Goal: Task Accomplishment & Management: Use online tool/utility

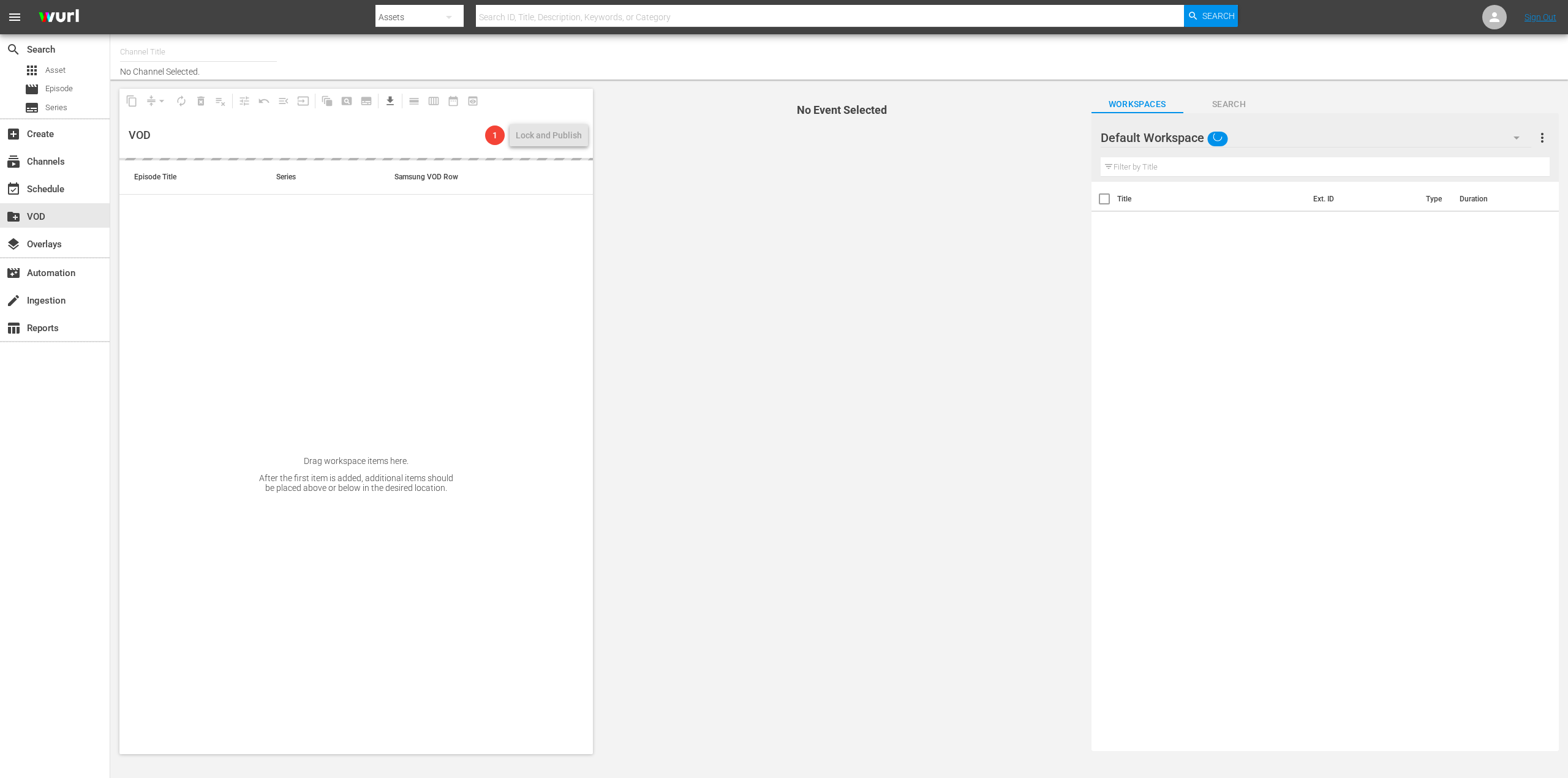
type input "Saving Hope Wurl (2127)"
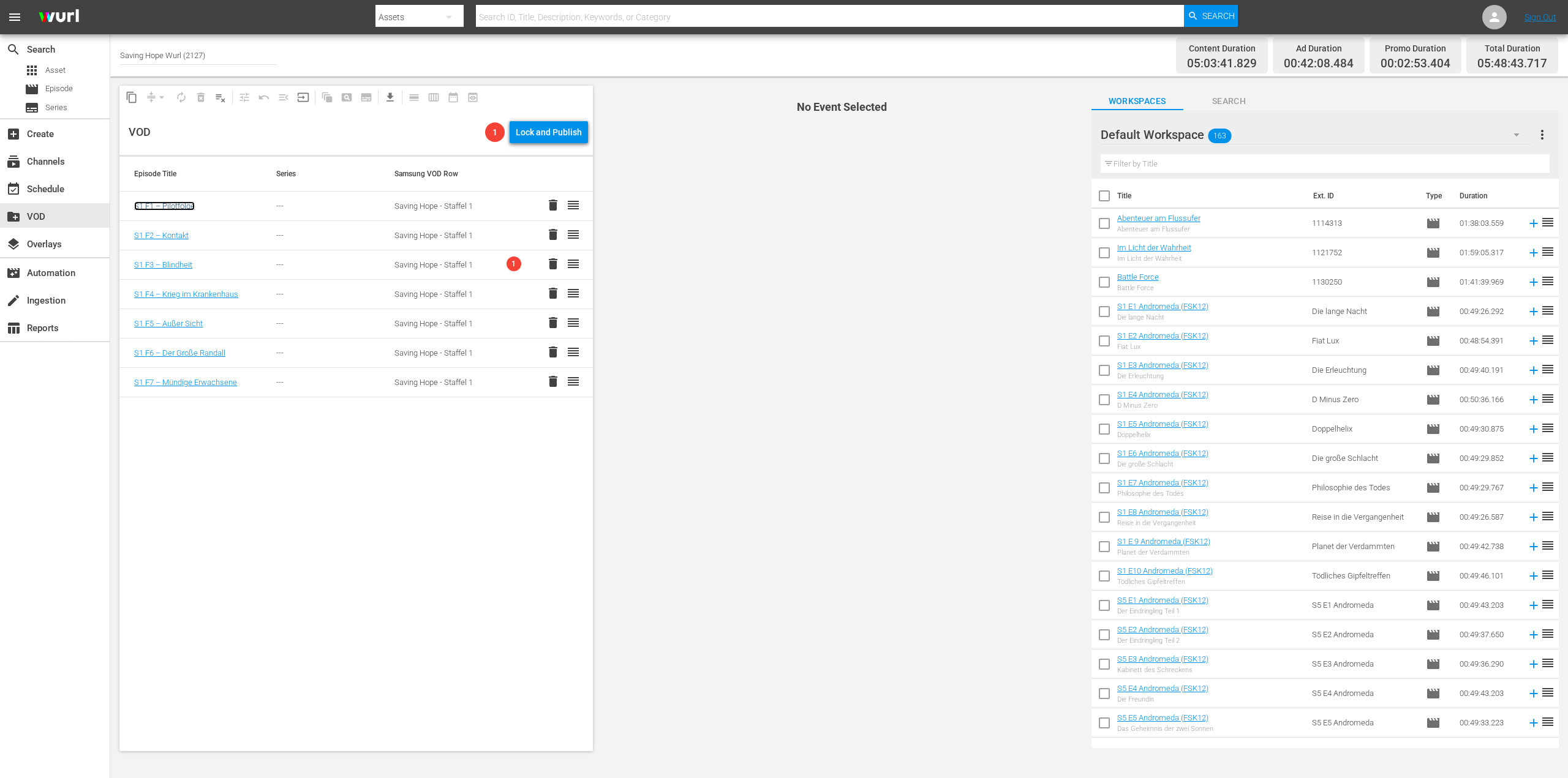
click at [167, 202] on link "S1 F1 – Pilotfolge" at bounding box center [164, 206] width 61 height 9
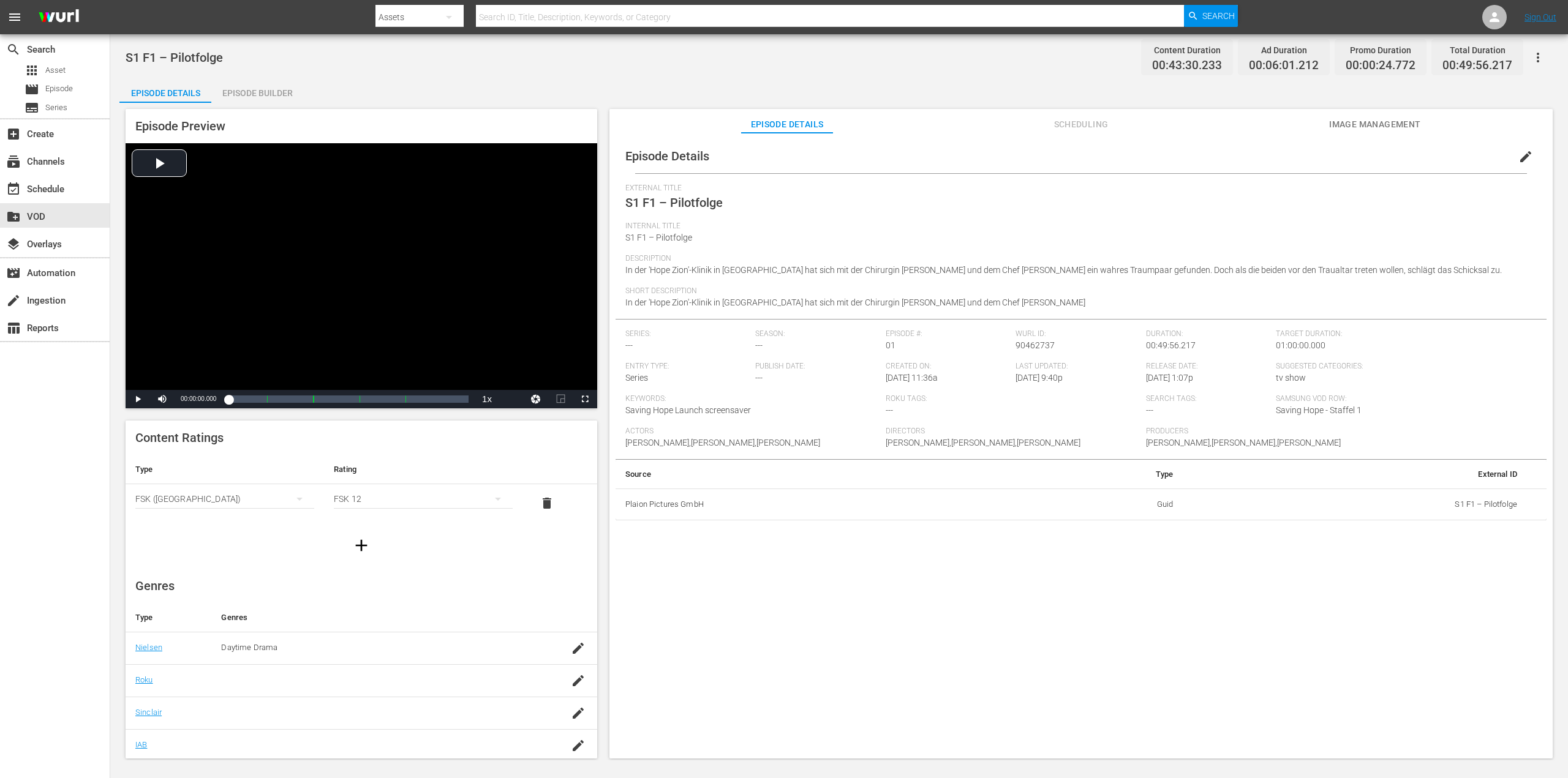
click at [1384, 117] on span "Image Management" at bounding box center [1375, 125] width 92 height 15
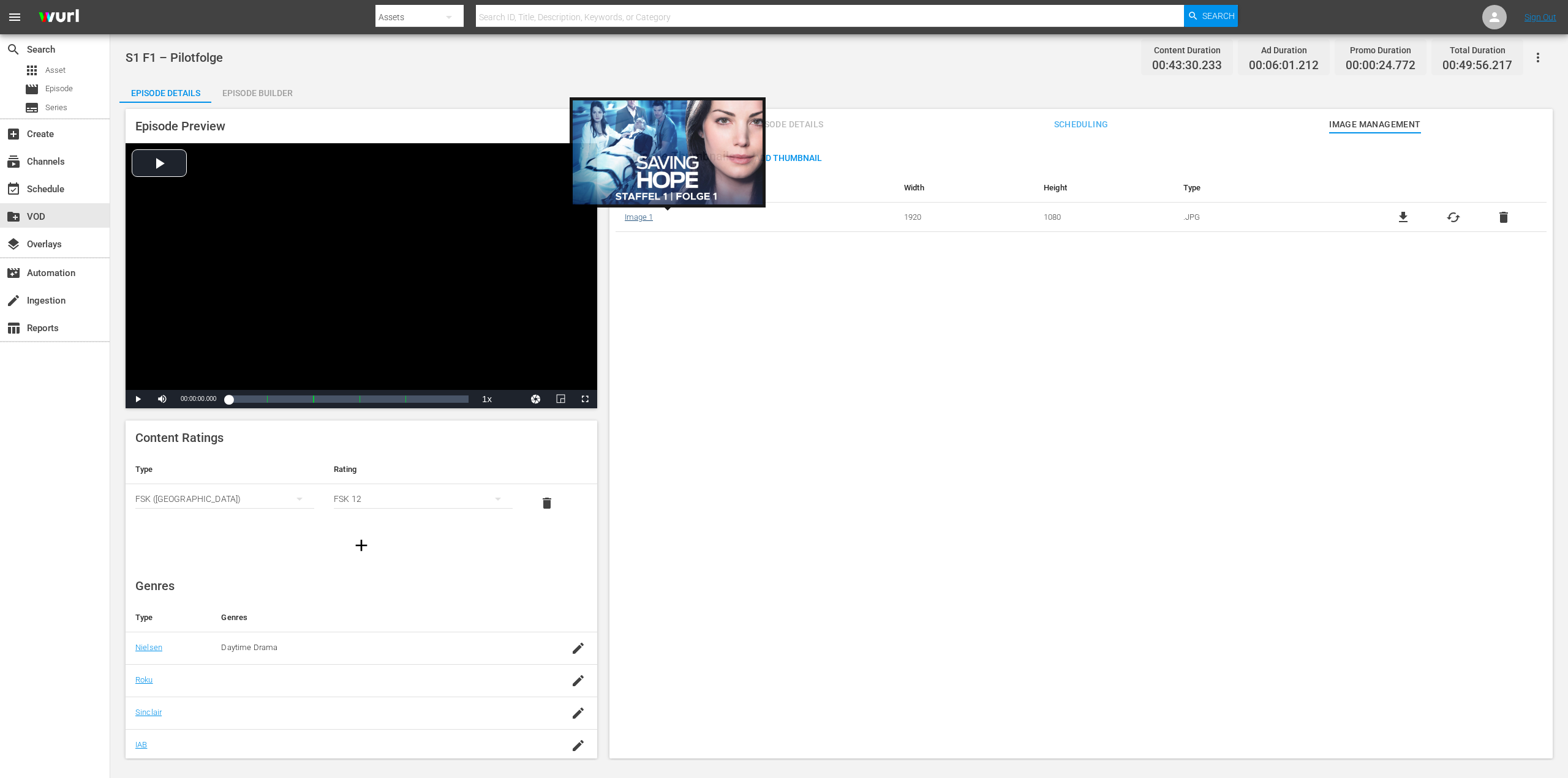
click at [634, 218] on link "Image 1" at bounding box center [638, 217] width 28 height 9
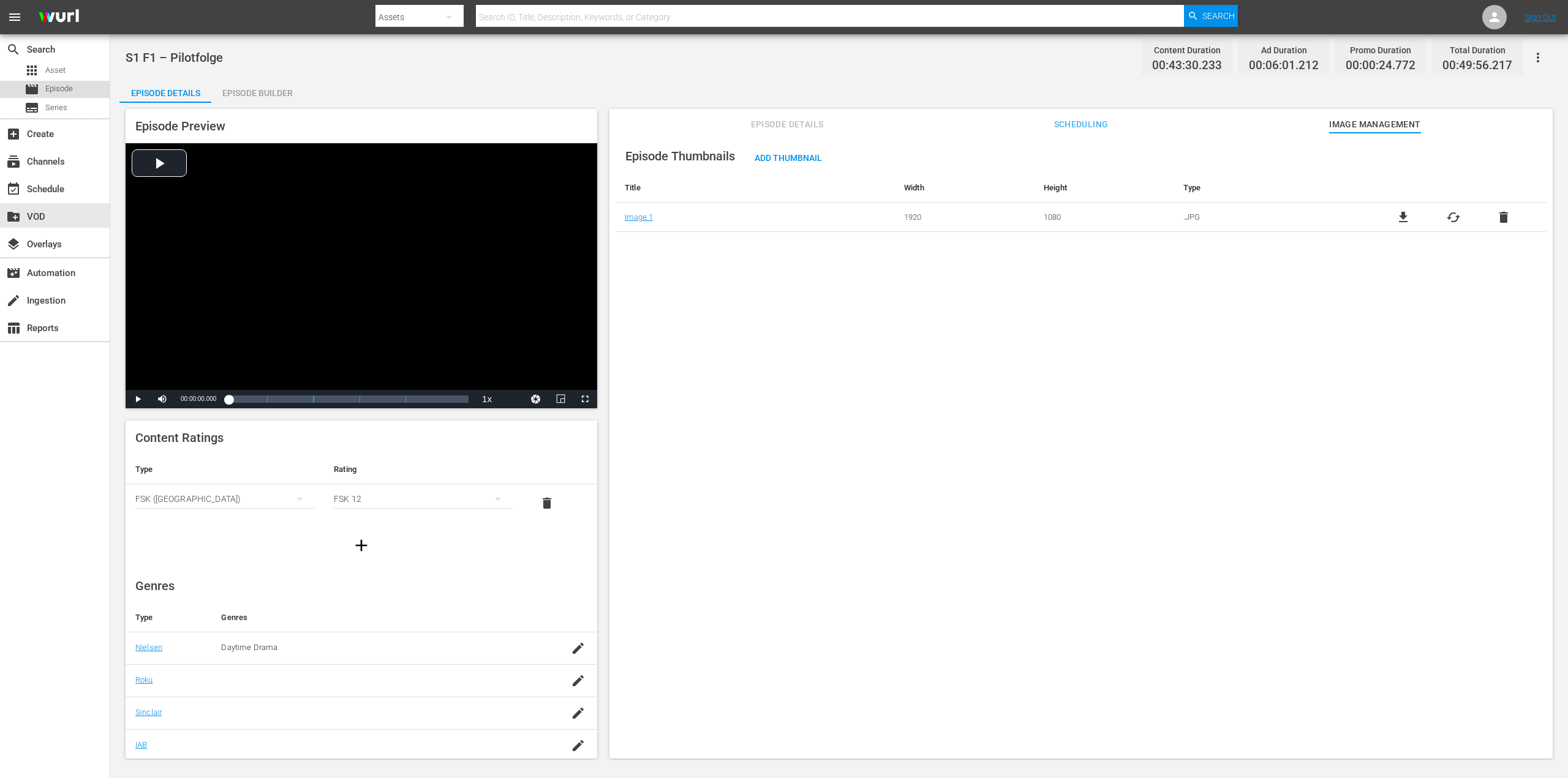
click at [61, 92] on span "Episode" at bounding box center [59, 89] width 27 height 12
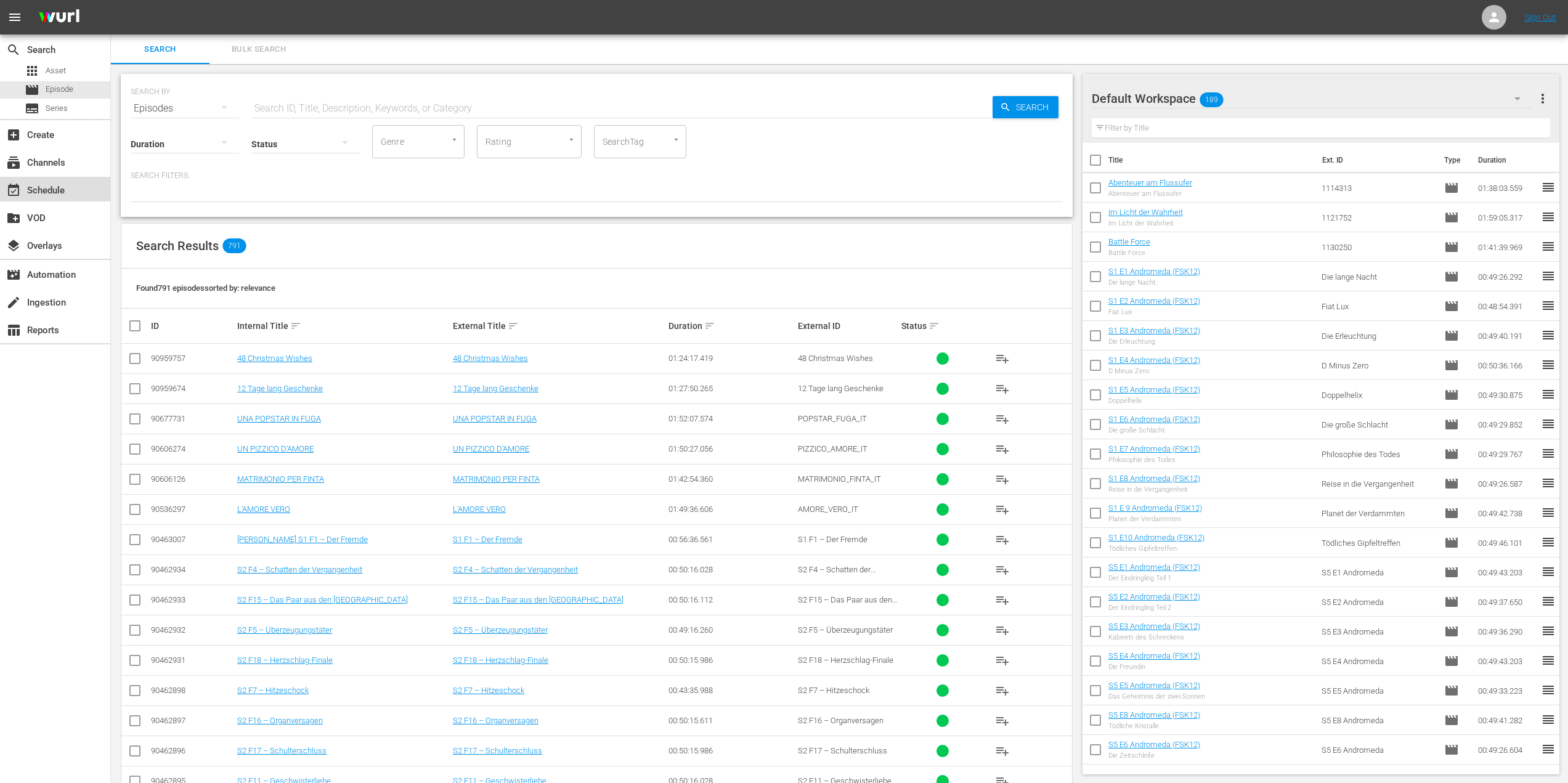
click at [52, 194] on div "event_available Schedule" at bounding box center [34, 188] width 69 height 11
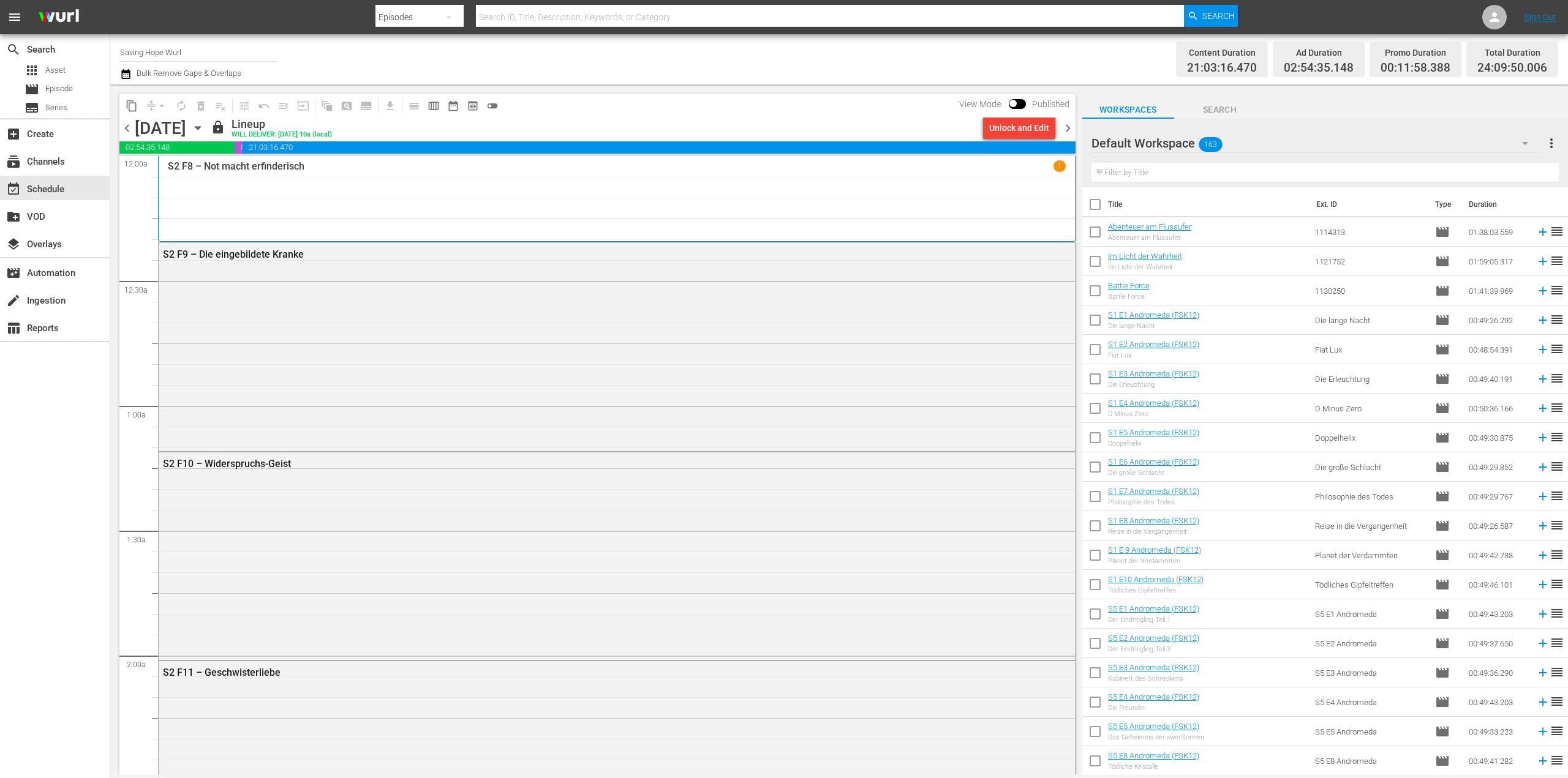
click at [1202, 141] on span "163" at bounding box center [1210, 144] width 23 height 26
click at [1179, 172] on div "Saving Hope S1 (13)" at bounding box center [1169, 177] width 127 height 20
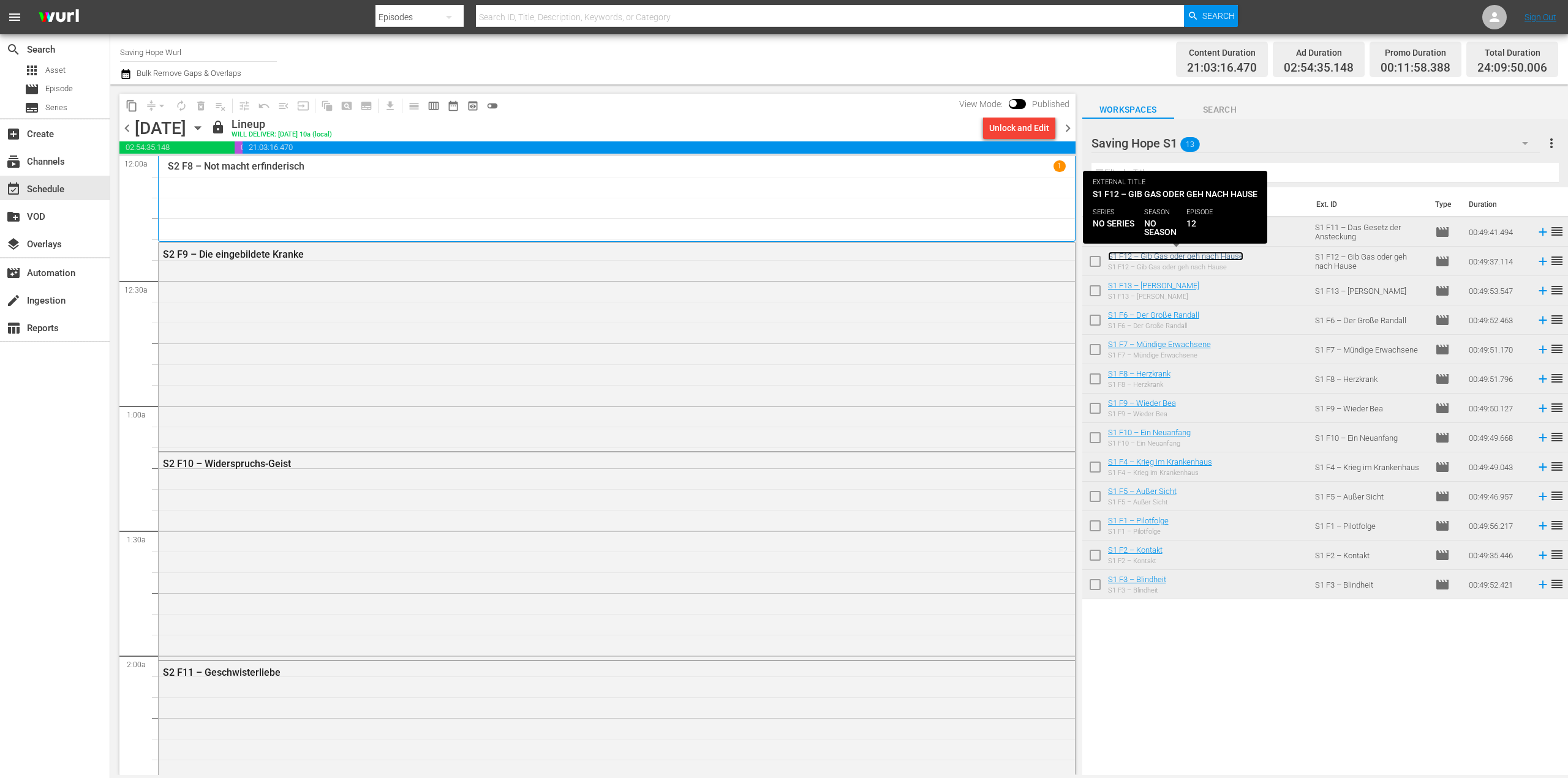
click at [1182, 253] on link "S1 F12 – Gib Gas oder geh nach Hause" at bounding box center [1175, 256] width 136 height 9
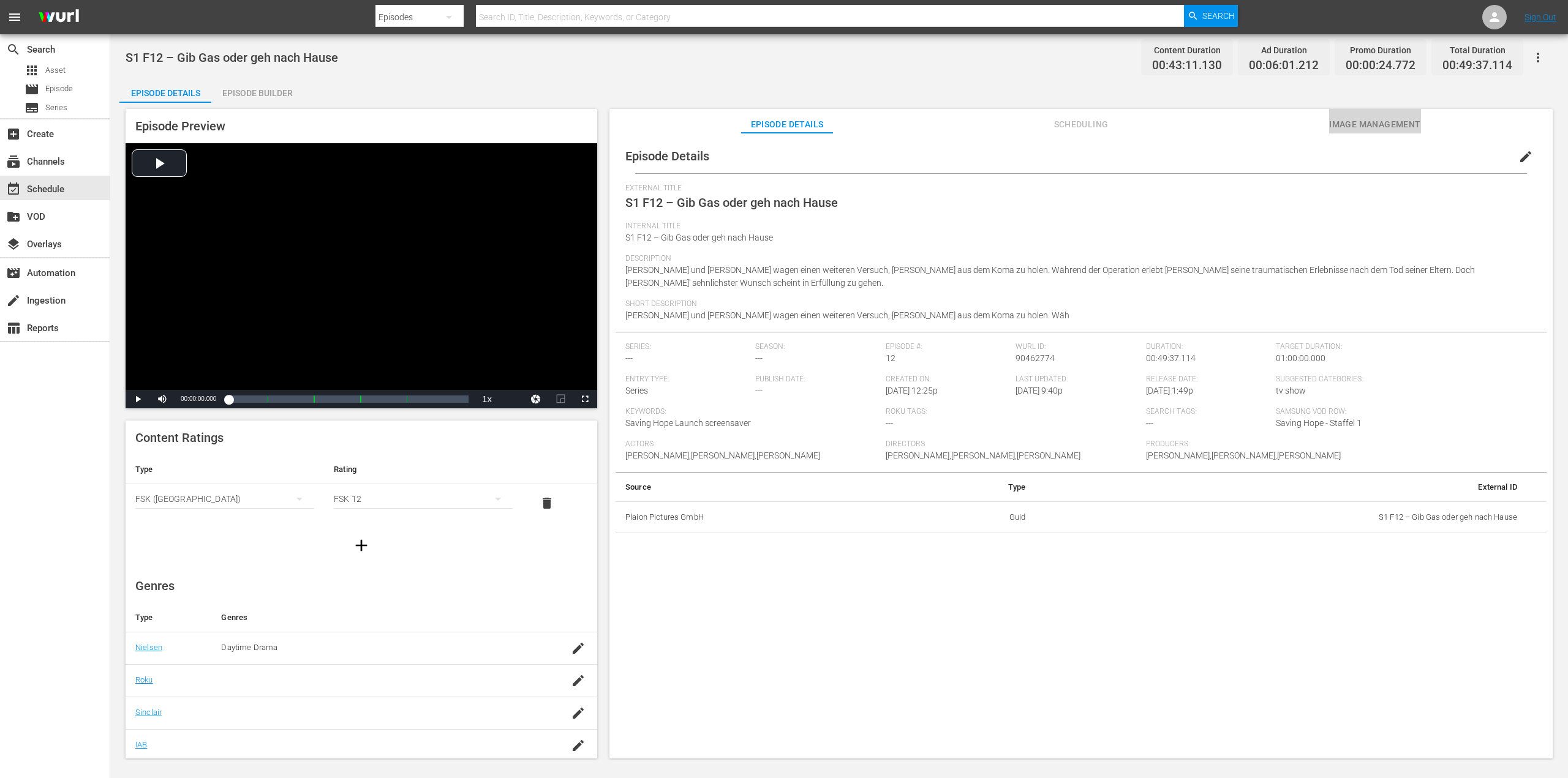
click at [1334, 119] on span "Image Management" at bounding box center [1375, 125] width 92 height 15
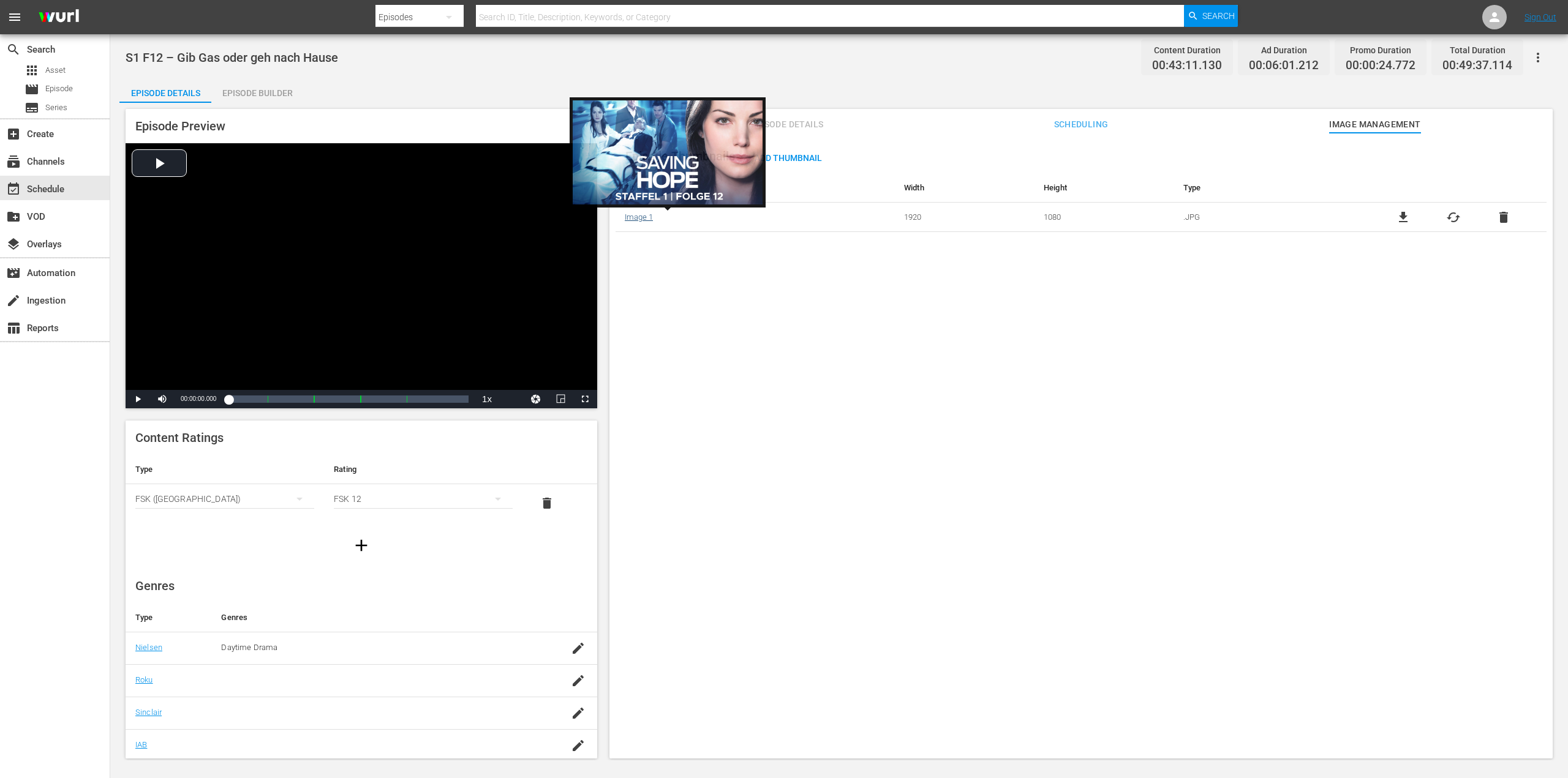
click at [632, 218] on link "Image 1" at bounding box center [638, 217] width 28 height 9
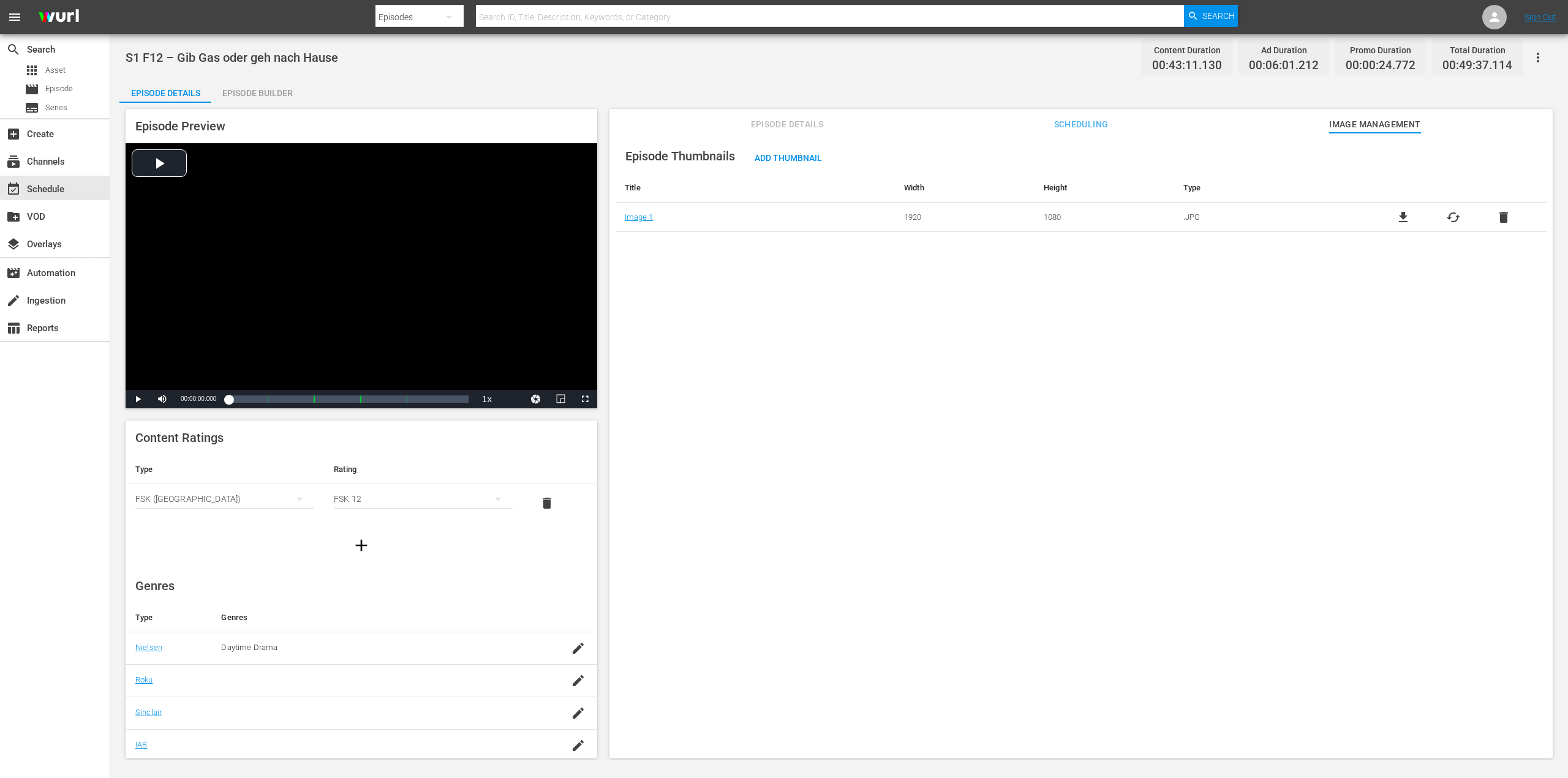
click at [1028, 77] on div "S1 F12 – Gib Gas oder geh nach Hause Content Duration 00:43:11.130 Ad Duration …" at bounding box center [838, 397] width 1457 height 726
click at [25, 183] on div "event_available Schedule" at bounding box center [34, 187] width 68 height 11
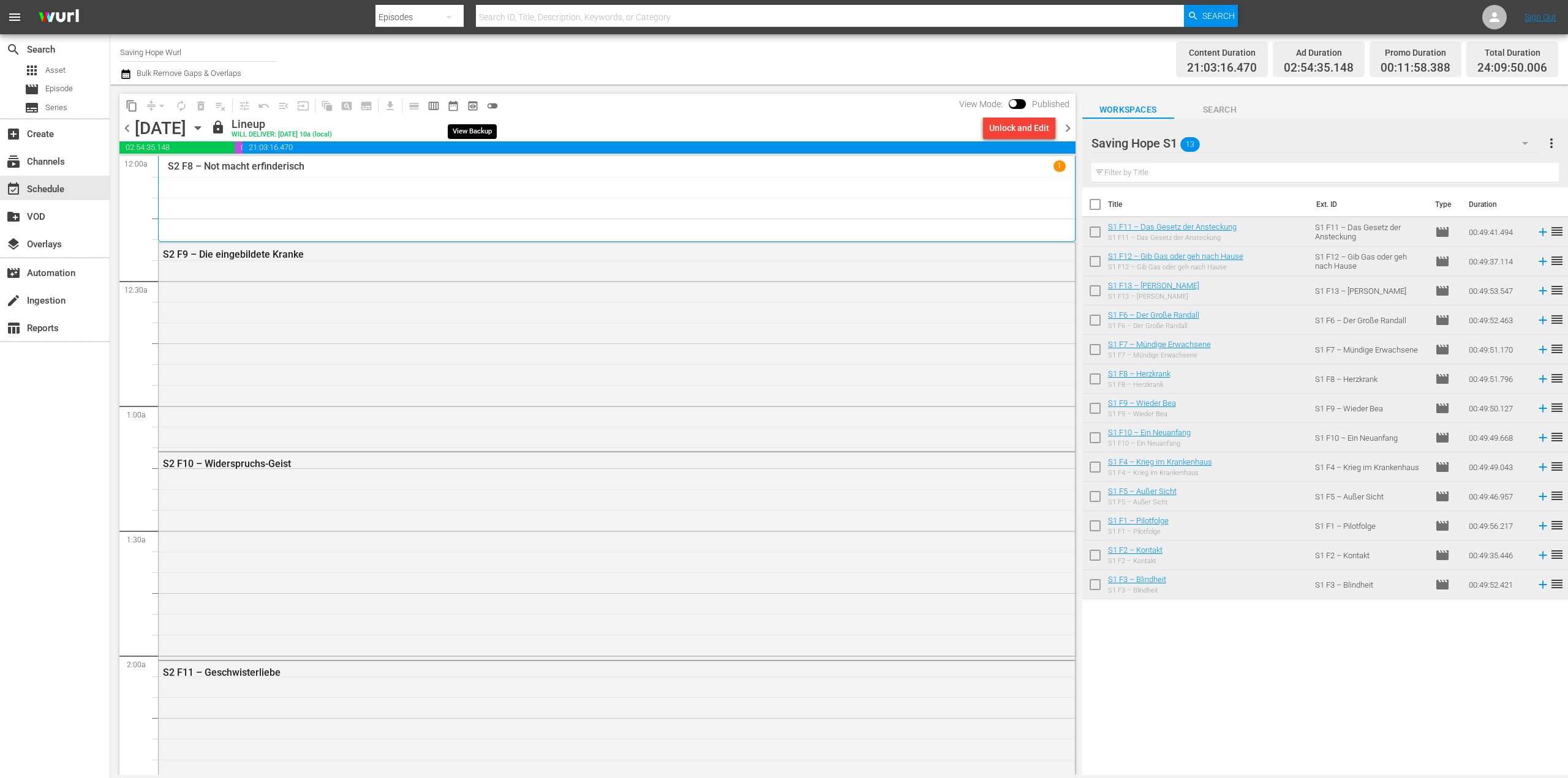
click at [476, 107] on span "preview_outlined" at bounding box center [473, 106] width 12 height 12
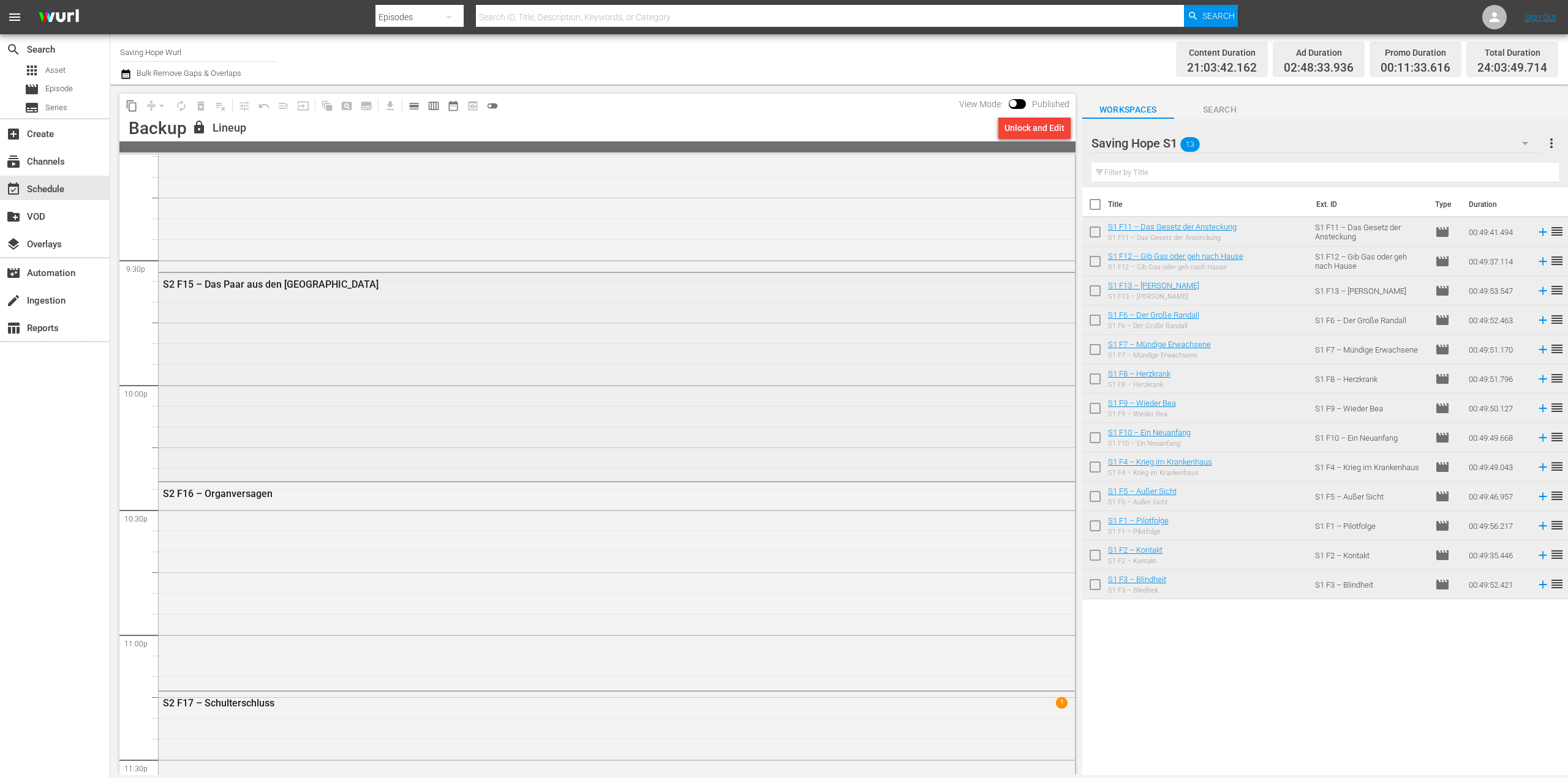
scroll to position [5389, 0]
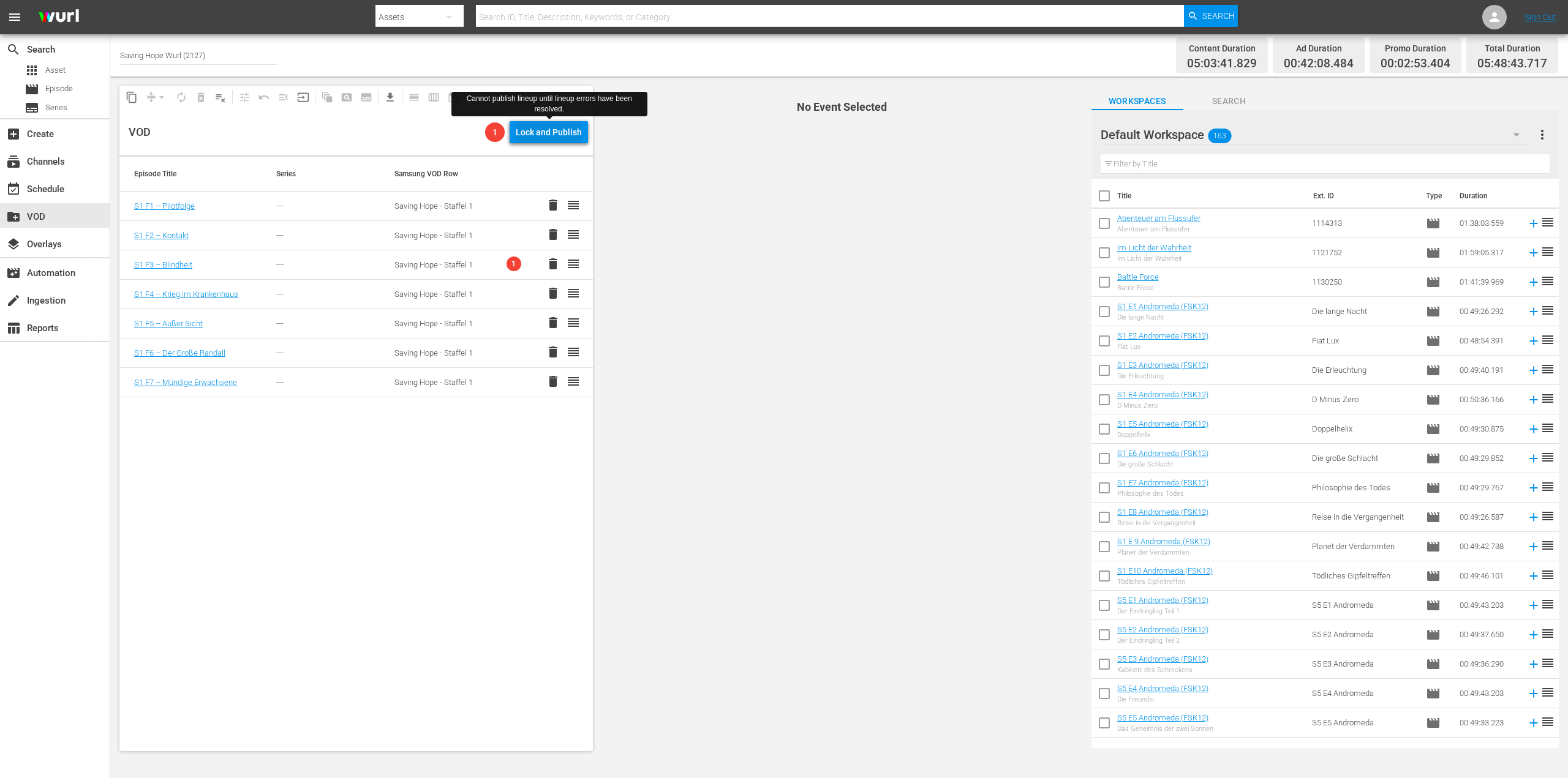
click at [552, 133] on div "Lock and Publish" at bounding box center [548, 132] width 66 height 22
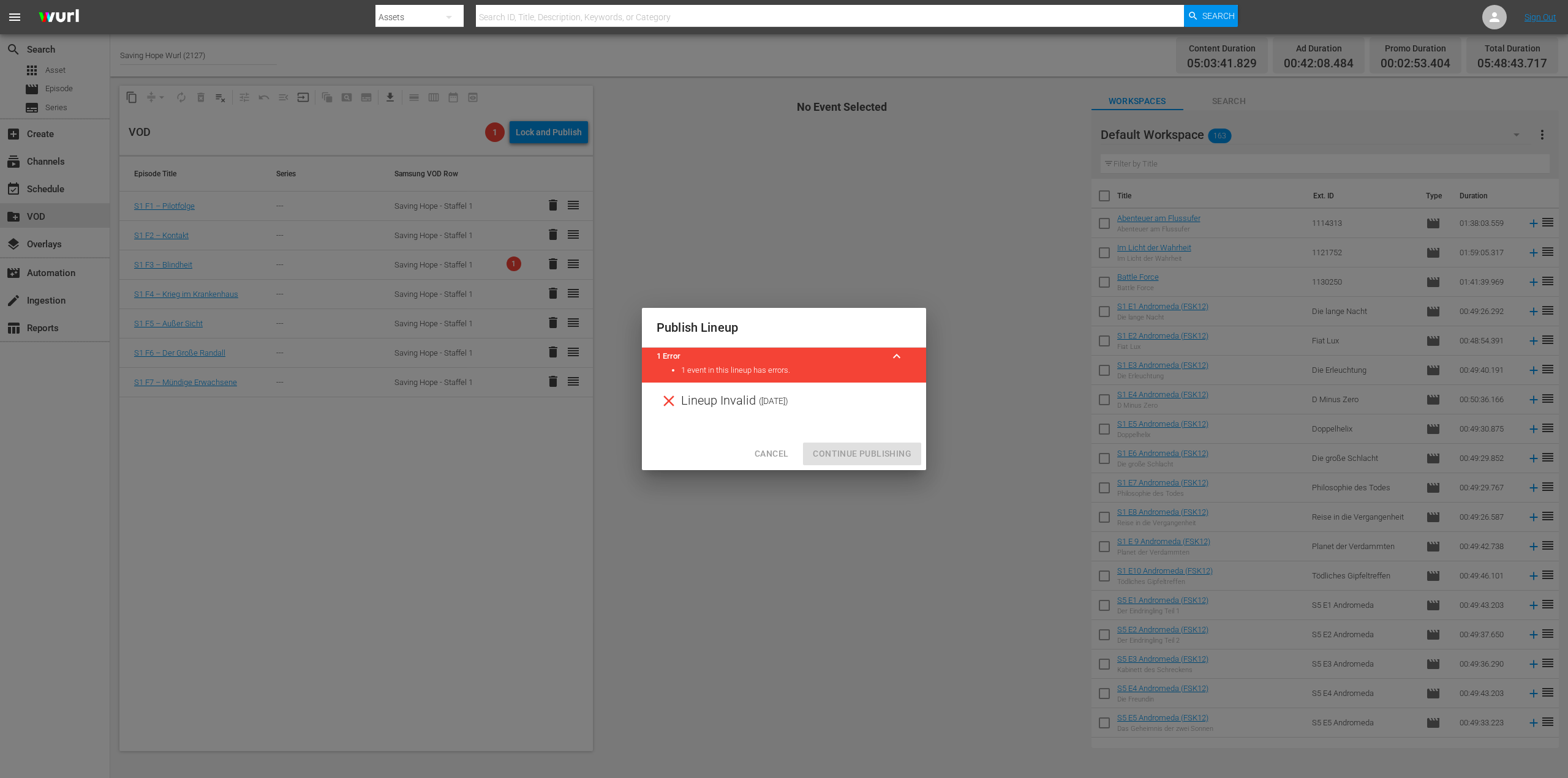
click at [778, 189] on div "Publish Lineup 1 Error keyboard_arrow_up 1 event in this lineup has errors. Lin…" at bounding box center [784, 389] width 1568 height 778
click at [770, 451] on span "Cancel" at bounding box center [771, 454] width 33 height 15
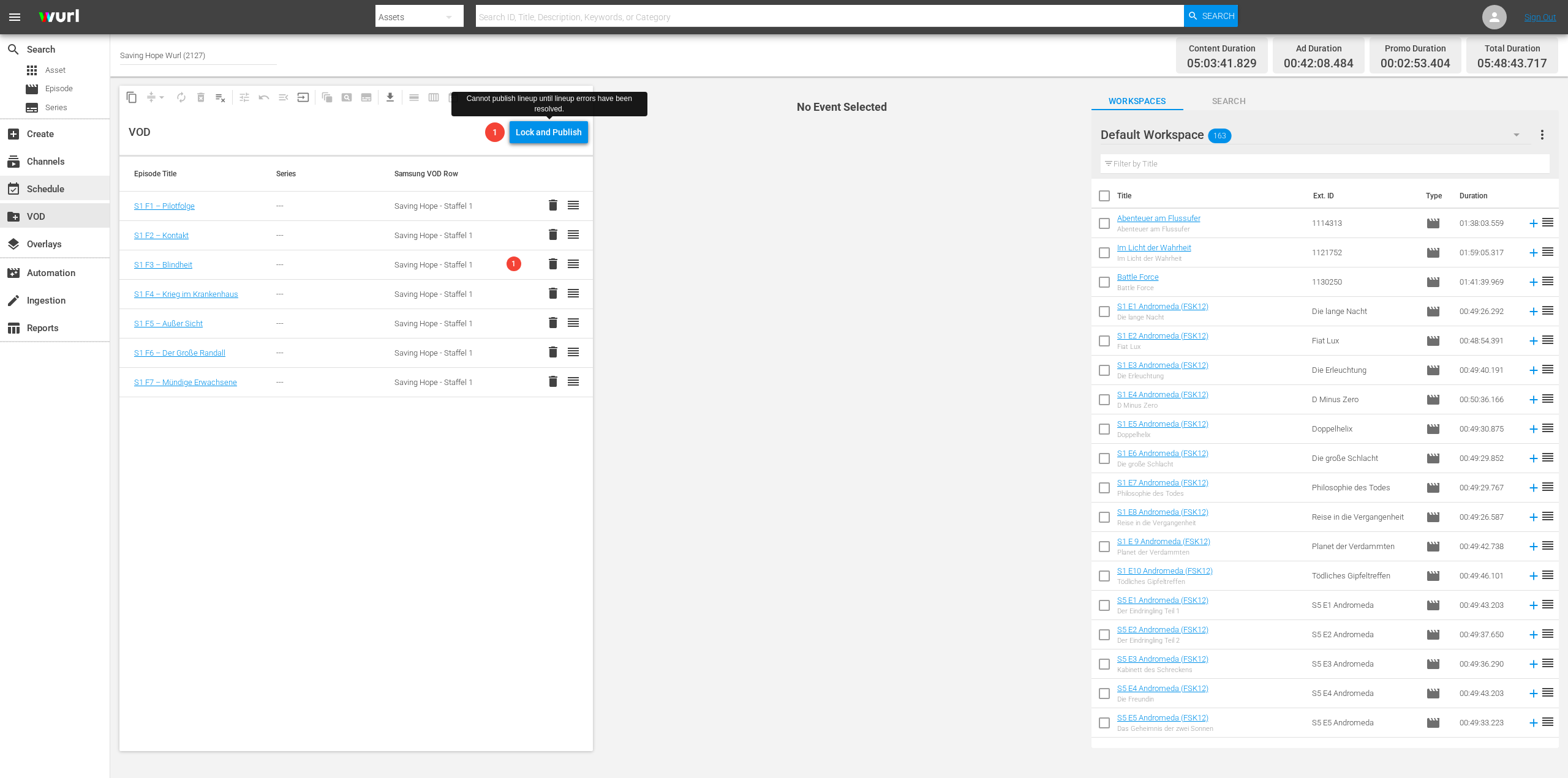
click at [42, 191] on div "event_available Schedule" at bounding box center [34, 187] width 68 height 11
